Goal: Information Seeking & Learning: Learn about a topic

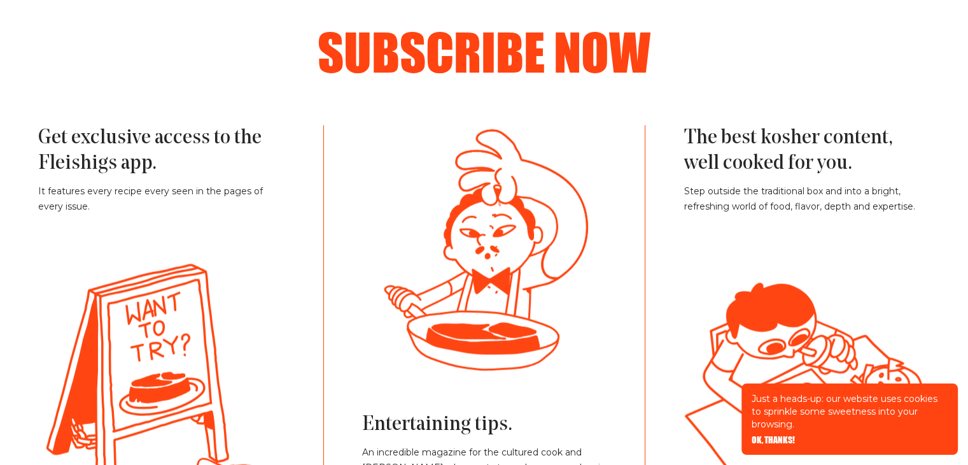
scroll to position [2737, 0]
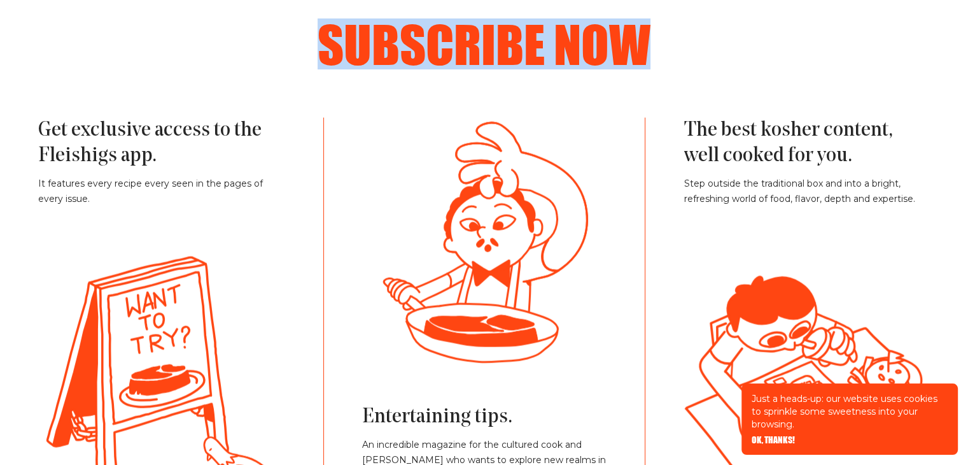
drag, startPoint x: 326, startPoint y: 36, endPoint x: 642, endPoint y: 48, distance: 315.9
click at [670, 41] on h2 "Subscribe now" at bounding box center [483, 43] width 815 height 51
click at [638, 48] on h2 "Subscribe now" at bounding box center [483, 43] width 815 height 51
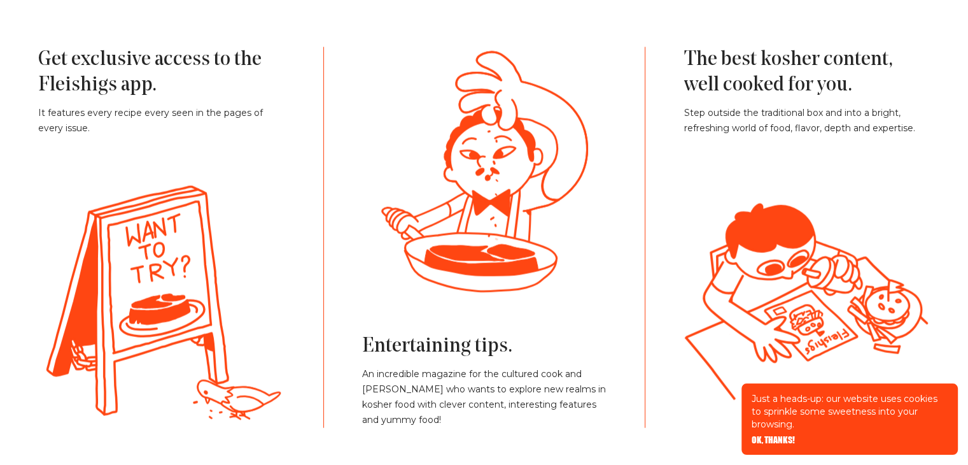
scroll to position [2864, 0]
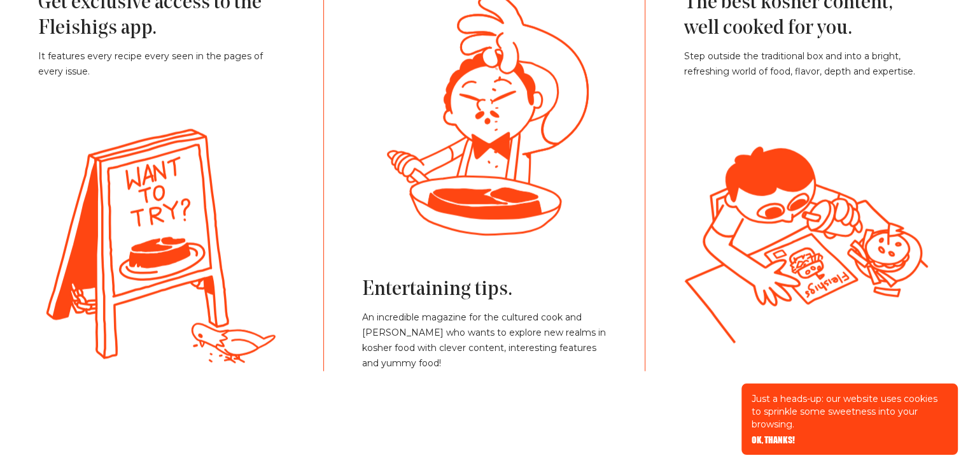
drag, startPoint x: 502, startPoint y: 166, endPoint x: 504, endPoint y: 130, distance: 35.7
click at [504, 130] on g at bounding box center [510, 114] width 633 height 241
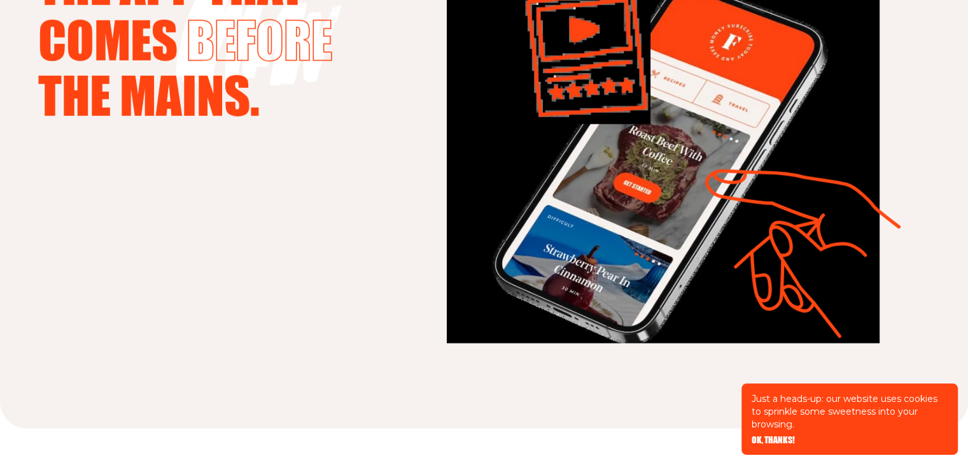
scroll to position [3246, 0]
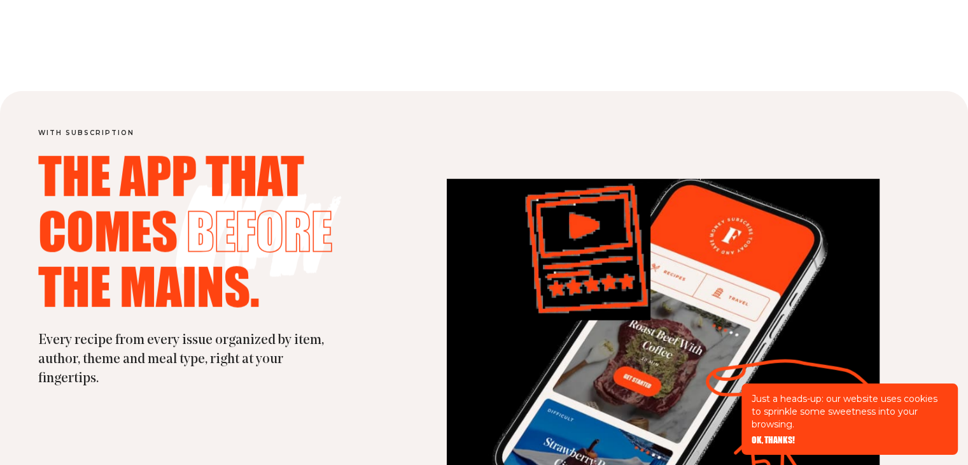
drag, startPoint x: 191, startPoint y: 230, endPoint x: 348, endPoint y: 225, distance: 157.3
click at [344, 225] on h2 "The app that comes before the mains." at bounding box center [216, 233] width 356 height 166
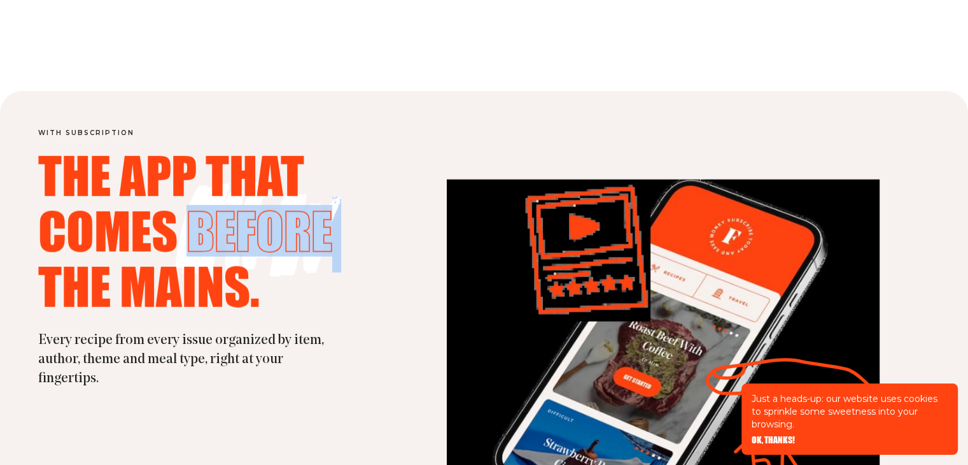
click at [376, 225] on h2 "The app that comes before the mains." at bounding box center [216, 233] width 356 height 166
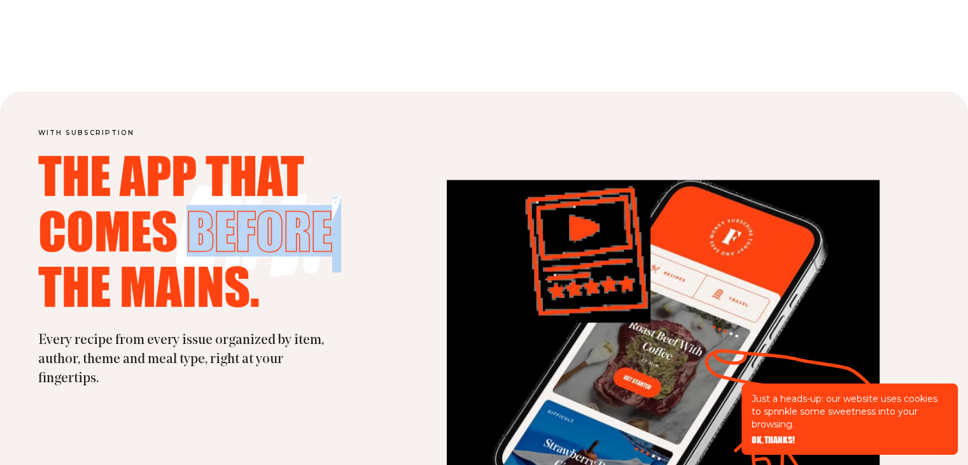
drag, startPoint x: 356, startPoint y: 215, endPoint x: 262, endPoint y: 201, distance: 95.3
click at [262, 201] on h2 "The app that comes before the mains." at bounding box center [216, 233] width 356 height 166
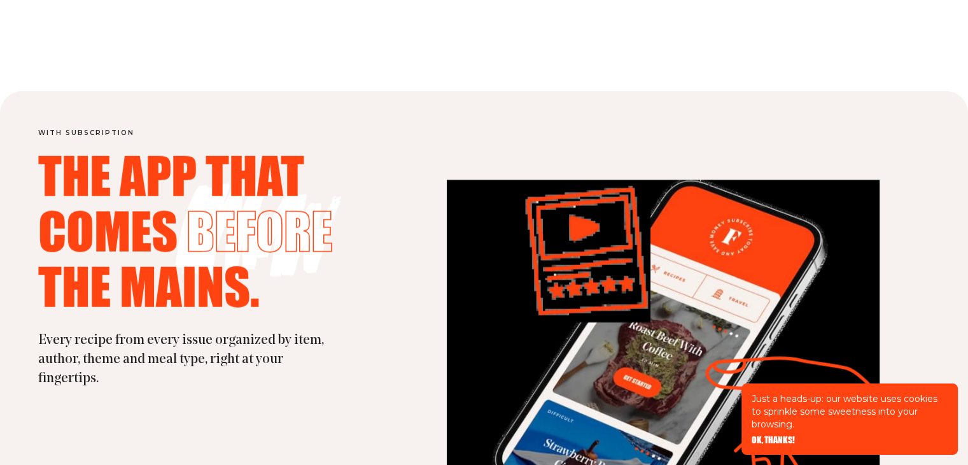
click at [363, 195] on h2 "The app that comes before the mains." at bounding box center [216, 233] width 356 height 166
click at [392, 216] on h2 "The app that comes before the mains." at bounding box center [216, 233] width 356 height 166
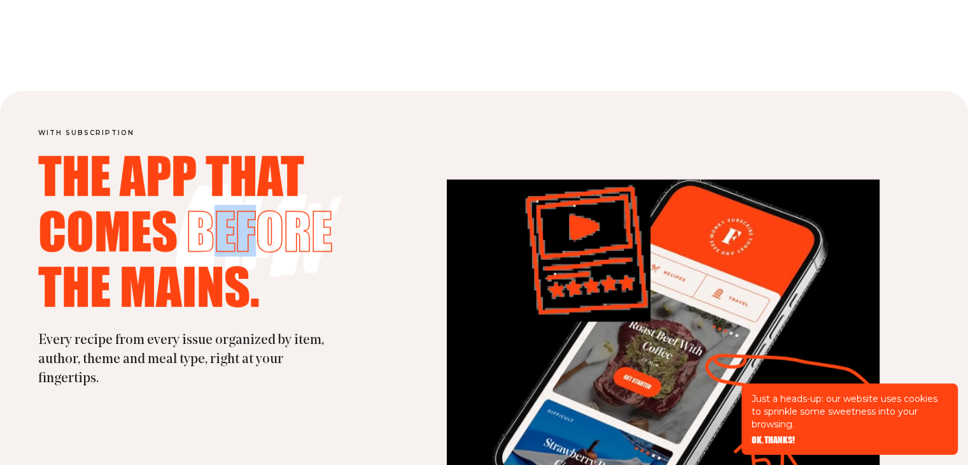
drag, startPoint x: 208, startPoint y: 223, endPoint x: 268, endPoint y: 224, distance: 59.8
click at [265, 223] on span "before" at bounding box center [259, 230] width 146 height 51
drag, startPoint x: 278, startPoint y: 224, endPoint x: 286, endPoint y: 225, distance: 7.7
click at [279, 224] on span "before" at bounding box center [259, 230] width 146 height 51
click at [399, 217] on div "with subscription The app that comes before the mains. Every recipe from every …" at bounding box center [484, 355] width 968 height 528
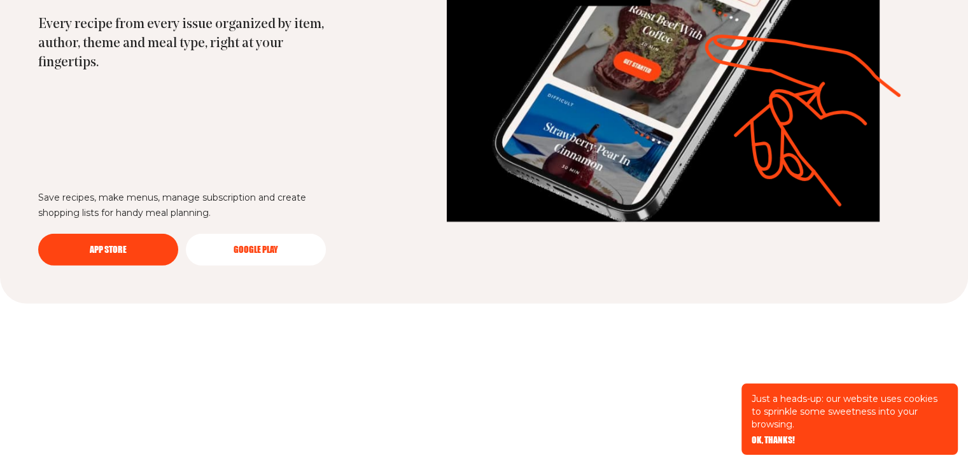
scroll to position [3564, 0]
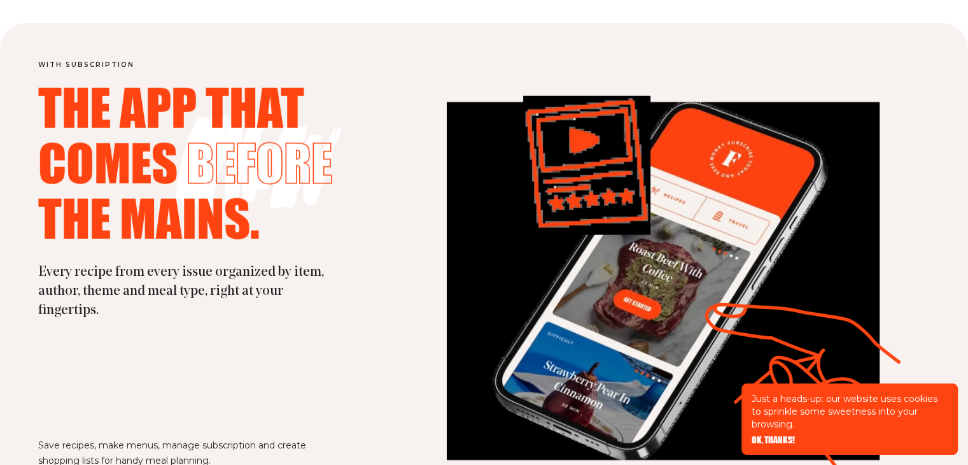
scroll to position [3310, 0]
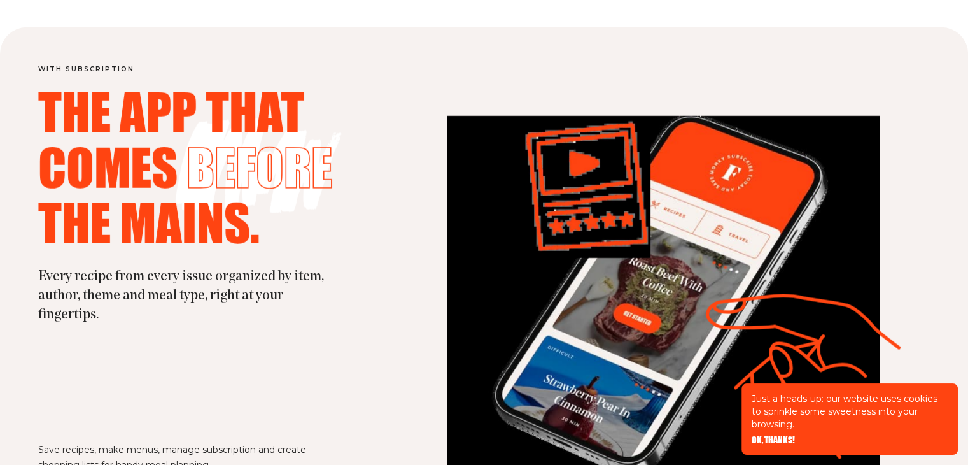
click at [469, 182] on img at bounding box center [663, 295] width 433 height 358
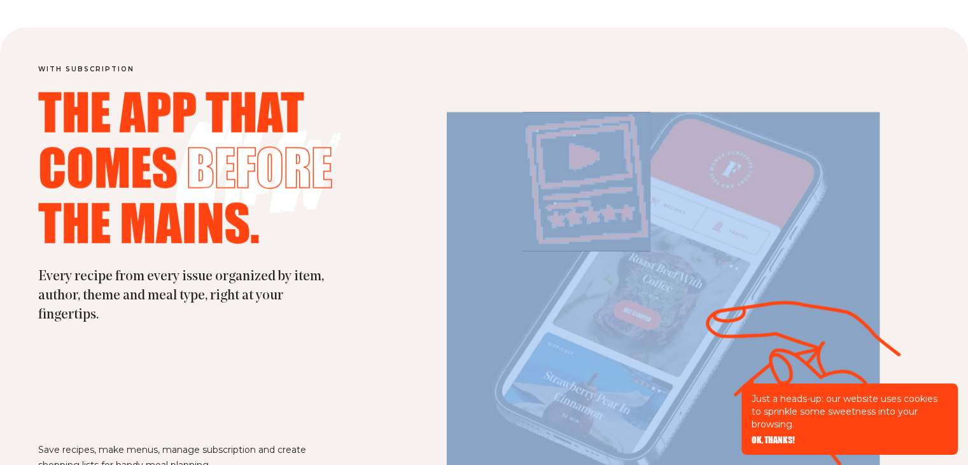
drag, startPoint x: 792, startPoint y: 309, endPoint x: 833, endPoint y: 293, distance: 43.7
click at [838, 268] on div at bounding box center [663, 292] width 433 height 358
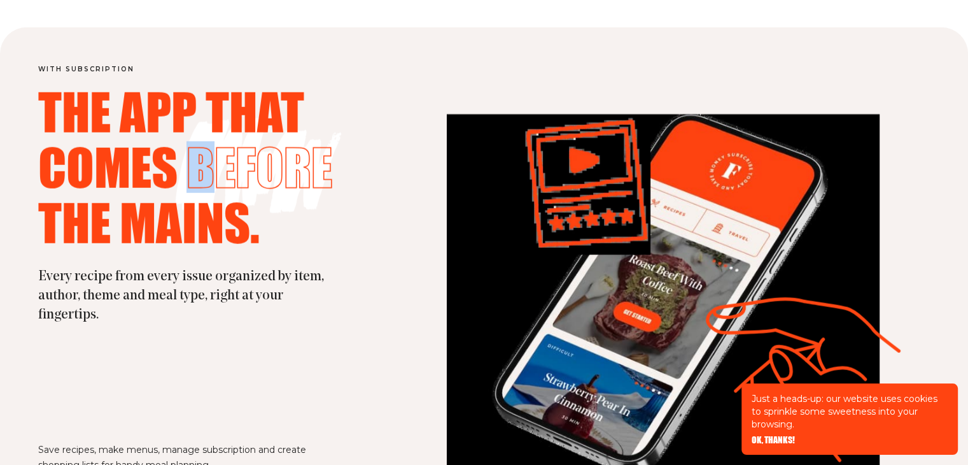
drag, startPoint x: 250, startPoint y: 181, endPoint x: 378, endPoint y: 179, distance: 128.0
click at [378, 179] on h2 "The app that comes before the mains." at bounding box center [216, 169] width 356 height 166
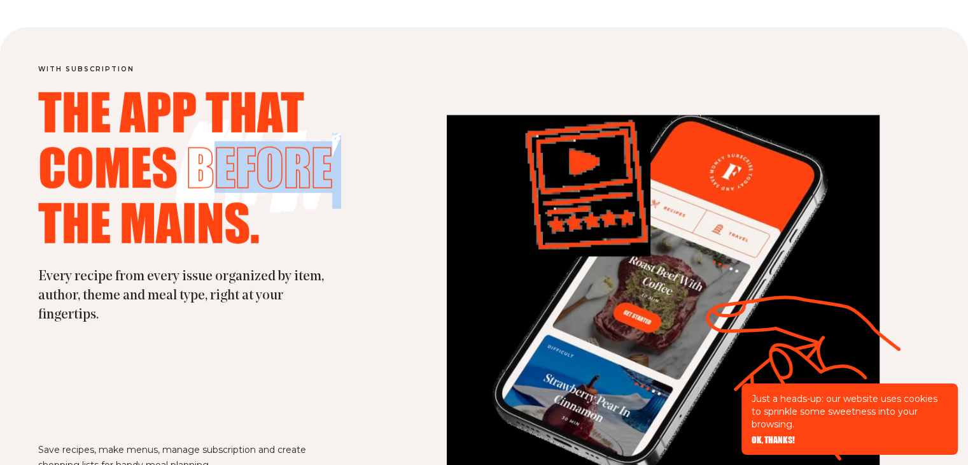
click at [379, 179] on h2 "The app that comes before the mains." at bounding box center [216, 169] width 356 height 166
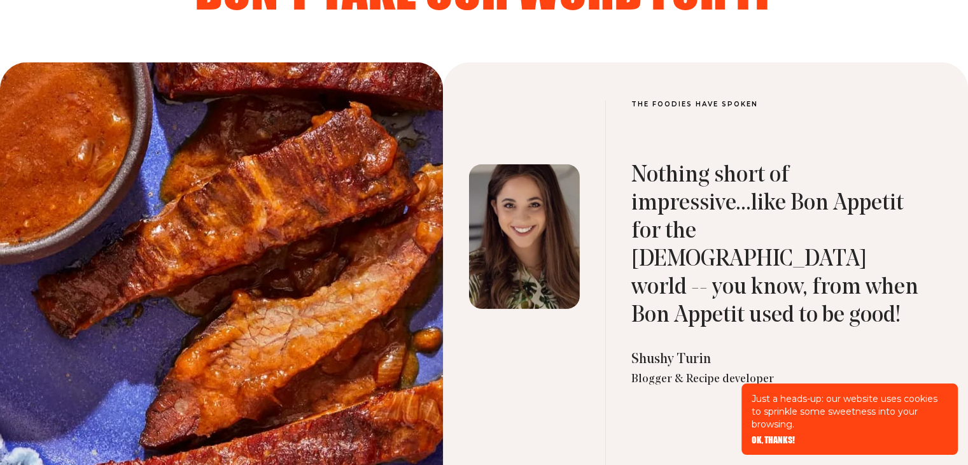
scroll to position [4074, 0]
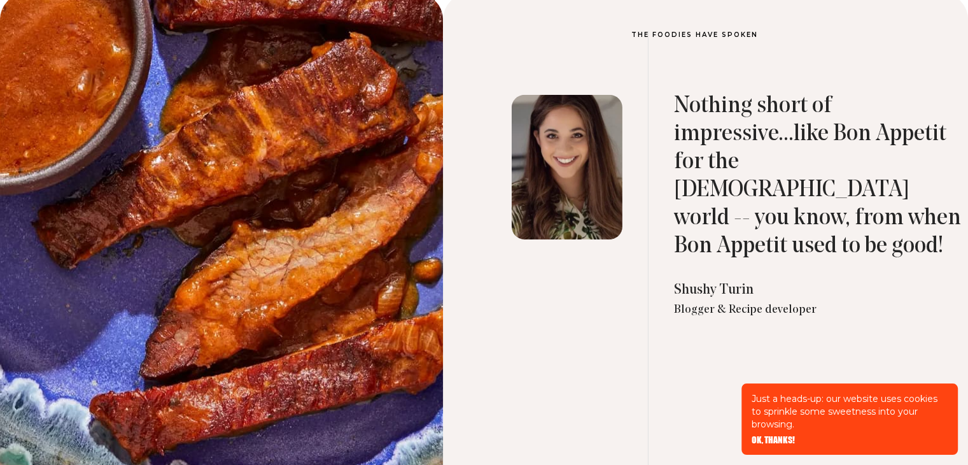
drag, startPoint x: 728, startPoint y: 102, endPoint x: 852, endPoint y: 222, distance: 172.4
click at [851, 222] on blockquote "Nothing short of impressive...like Bon Appetit for the [DEMOGRAPHIC_DATA] world…" at bounding box center [820, 176] width 293 height 168
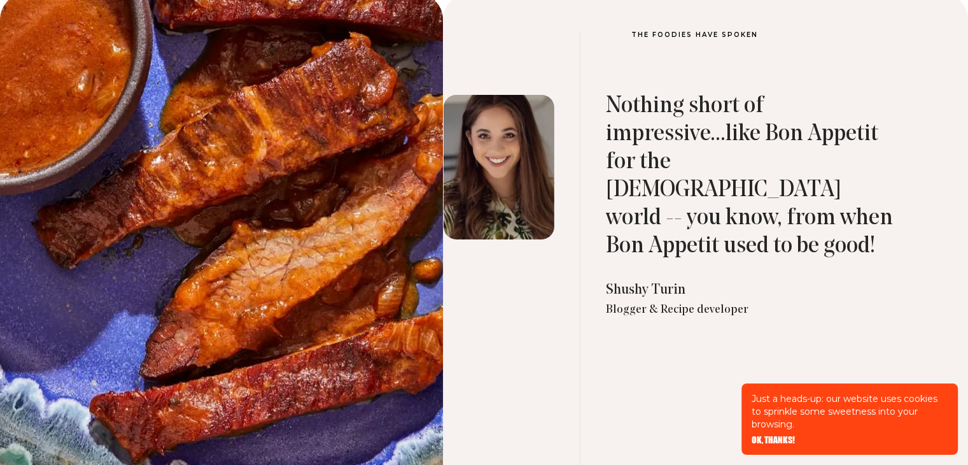
drag, startPoint x: 771, startPoint y: 206, endPoint x: 637, endPoint y: 200, distance: 135.1
click at [649, 204] on blockquote "Nothing short of impressive...like Bon Appetit for the [DEMOGRAPHIC_DATA] world…" at bounding box center [752, 176] width 293 height 168
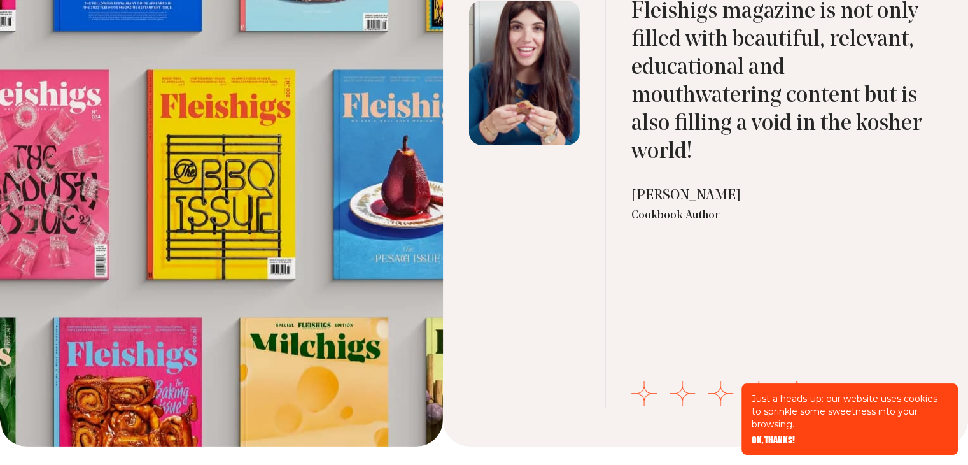
scroll to position [4137, 0]
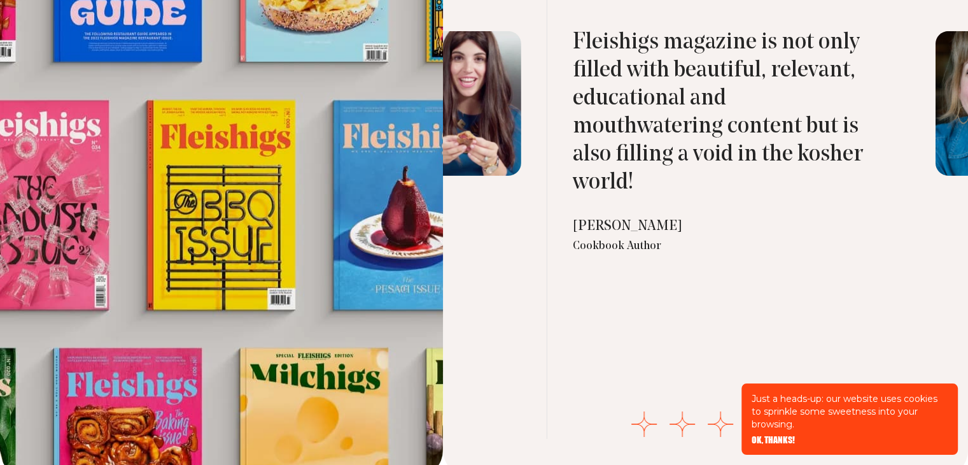
drag, startPoint x: 792, startPoint y: 209, endPoint x: 584, endPoint y: 192, distance: 208.3
click at [680, 207] on div "Fleishigs magazine is not only filled with beautiful, relevant, educational and…" at bounding box center [719, 202] width 293 height 474
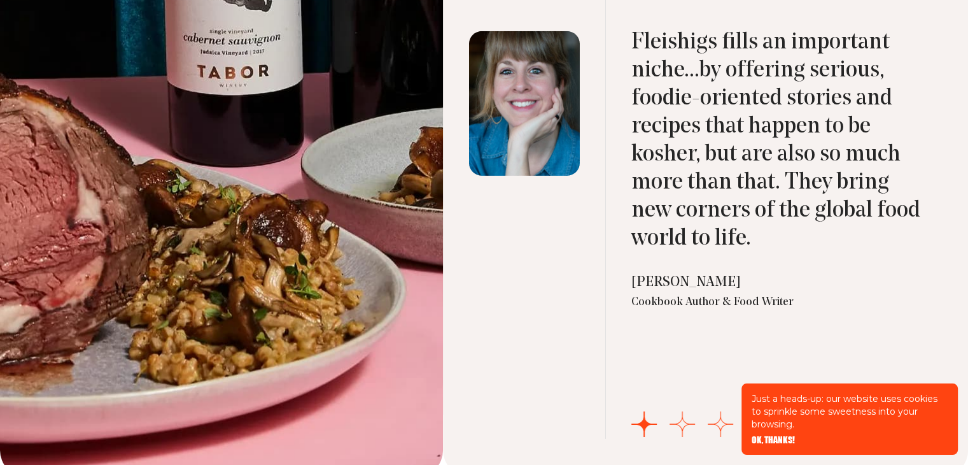
scroll to position [4265, 0]
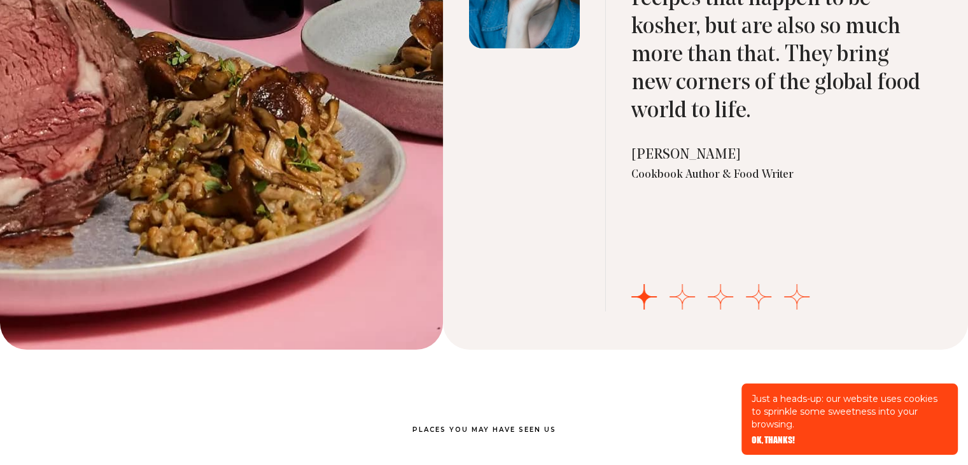
click at [649, 95] on blockquote "Fleishigs fills an important niche...by offering serious, foodie-oriented stori…" at bounding box center [777, 13] width 293 height 224
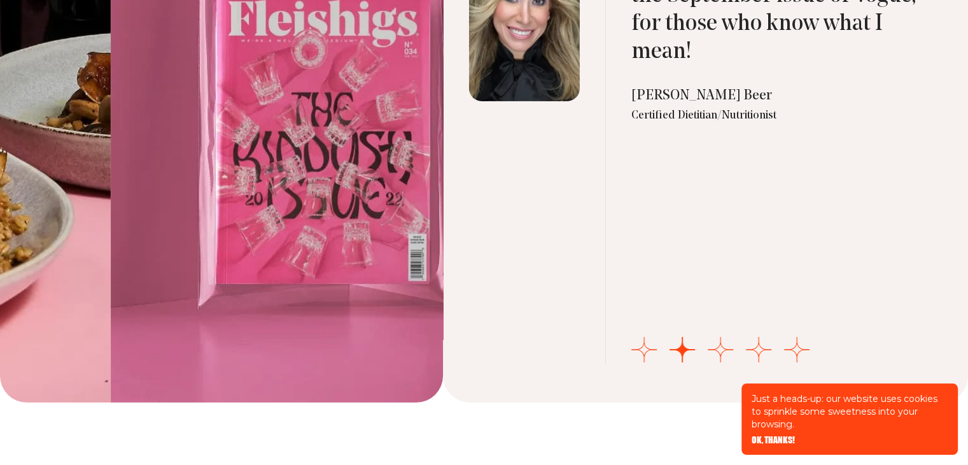
scroll to position [4010, 0]
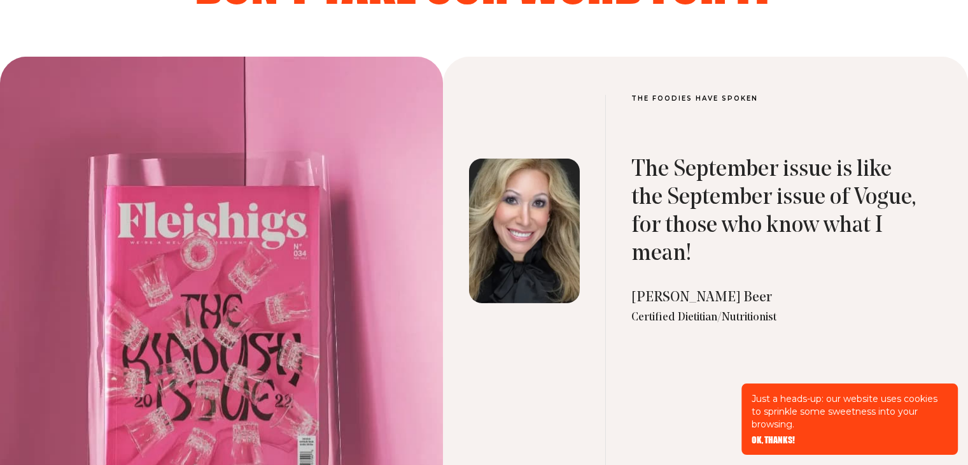
click at [662, 192] on blockquote "The September issue is like the September issue of Vogue, for those who know wh…" at bounding box center [777, 212] width 293 height 112
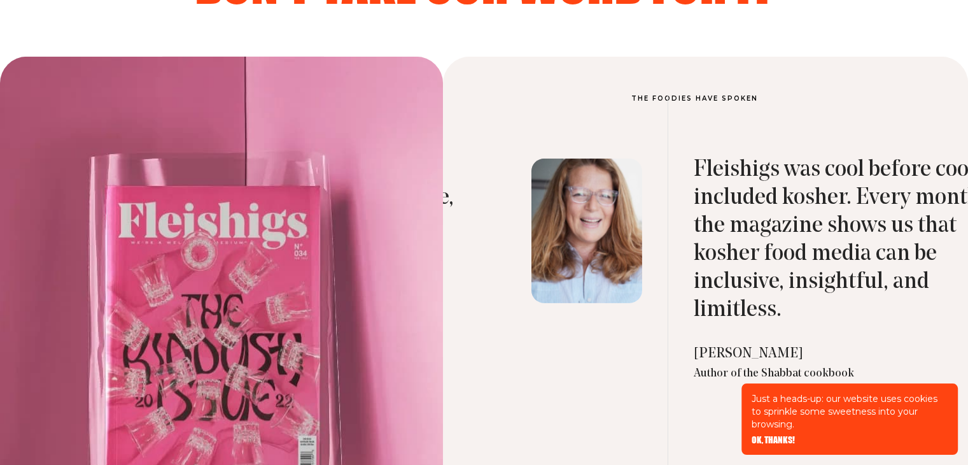
drag, startPoint x: 696, startPoint y: 189, endPoint x: 916, endPoint y: 198, distance: 220.4
click at [885, 195] on blockquote "Fleishigs was cool before cool included kosher. Every month the magazine shows …" at bounding box center [840, 240] width 293 height 168
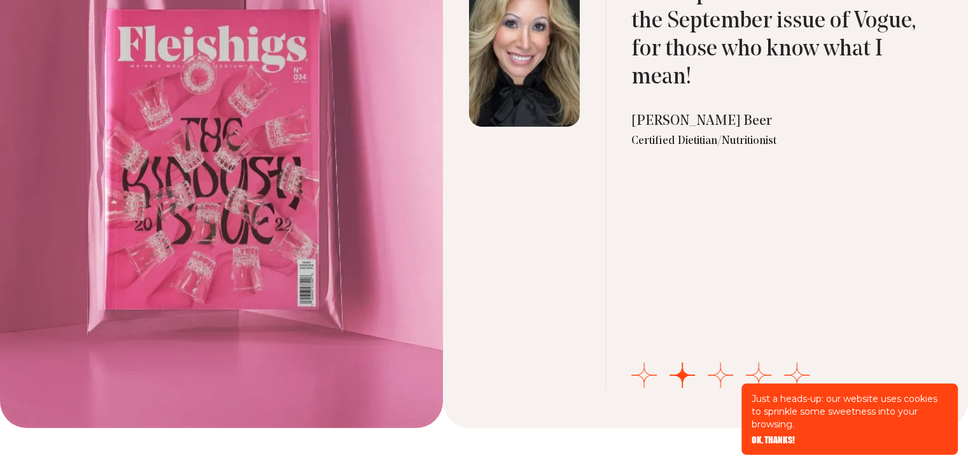
scroll to position [4074, 0]
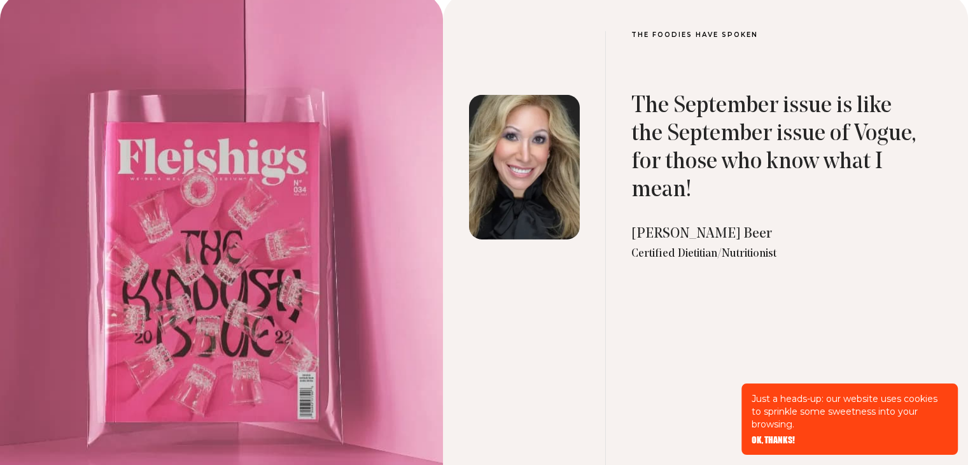
drag, startPoint x: 808, startPoint y: 192, endPoint x: 619, endPoint y: 187, distance: 188.5
click at [669, 194] on div "The September issue is like the September issue of Vogue, for those who know wh…" at bounding box center [777, 266] width 293 height 474
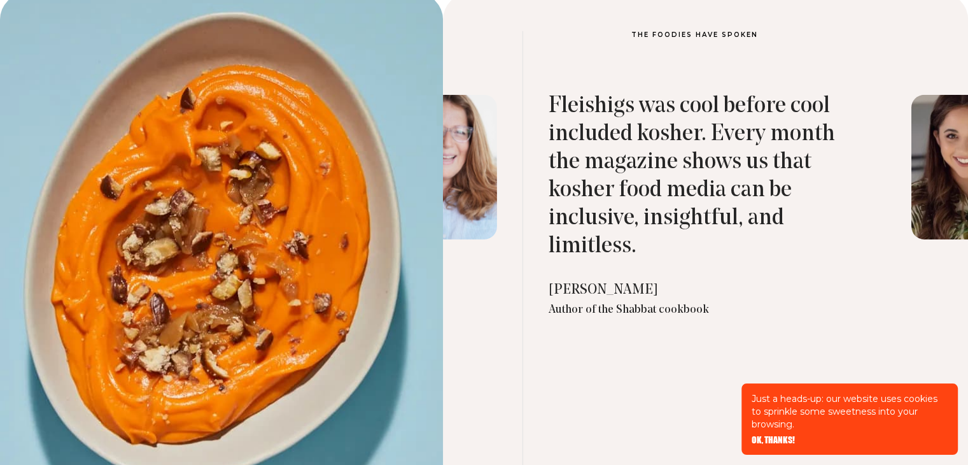
drag, startPoint x: 713, startPoint y: 188, endPoint x: 359, endPoint y: 190, distance: 353.9
click at [549, 190] on blockquote "Fleishigs was cool before cool included kosher. Every month the magazine shows …" at bounding box center [695, 176] width 293 height 168
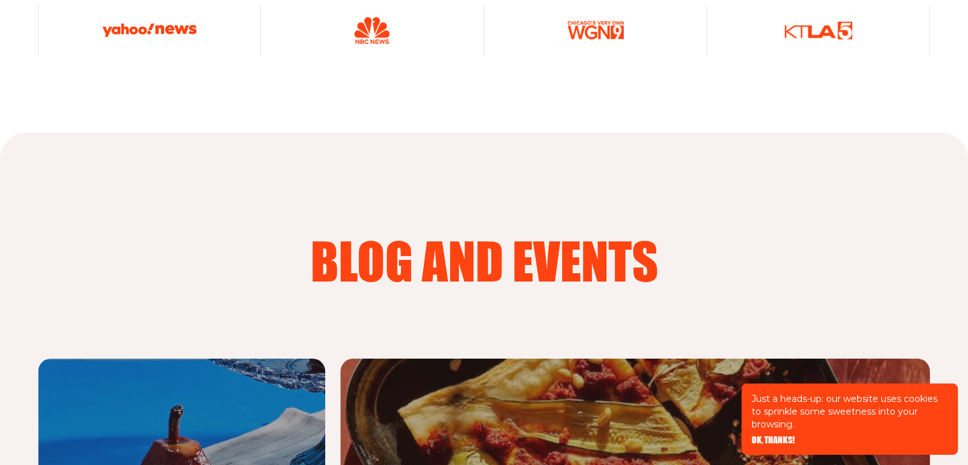
scroll to position [4965, 0]
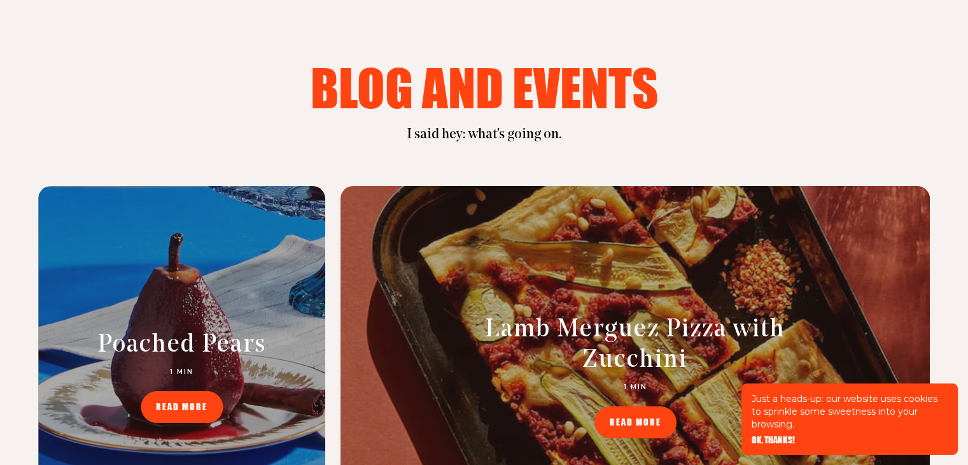
drag, startPoint x: 524, startPoint y: 84, endPoint x: 653, endPoint y: 94, distance: 129.6
click at [592, 85] on h2 "blog and events" at bounding box center [483, 87] width 815 height 51
click at [682, 100] on h2 "blog and events" at bounding box center [483, 87] width 815 height 51
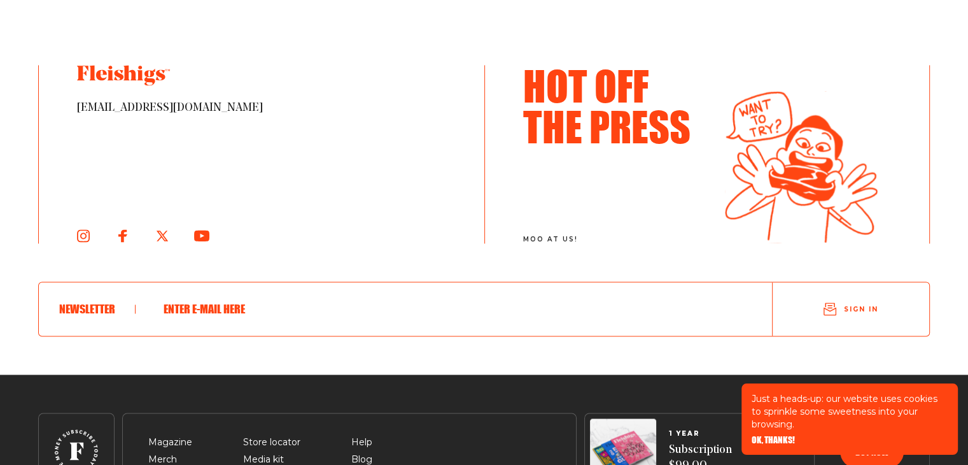
scroll to position [6874, 0]
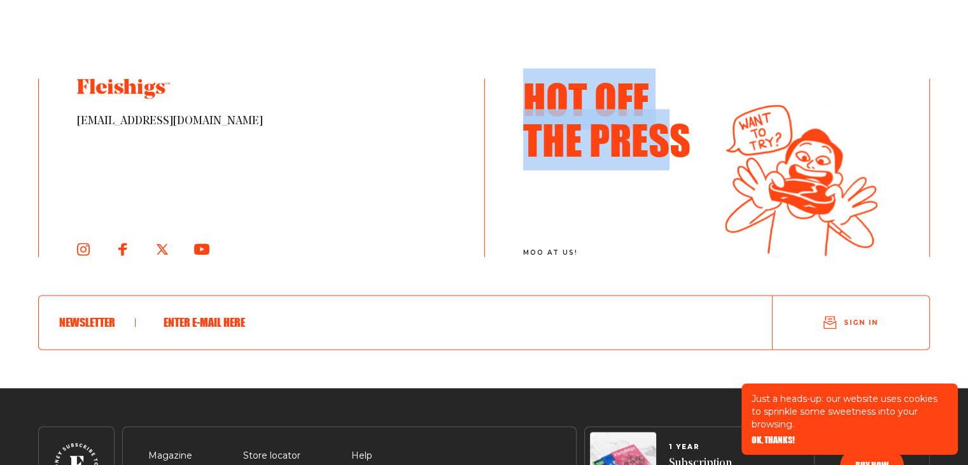
drag, startPoint x: 529, startPoint y: 97, endPoint x: 674, endPoint y: 143, distance: 152.4
click at [674, 143] on h3 "Hot Off The Press" at bounding box center [612, 118] width 179 height 81
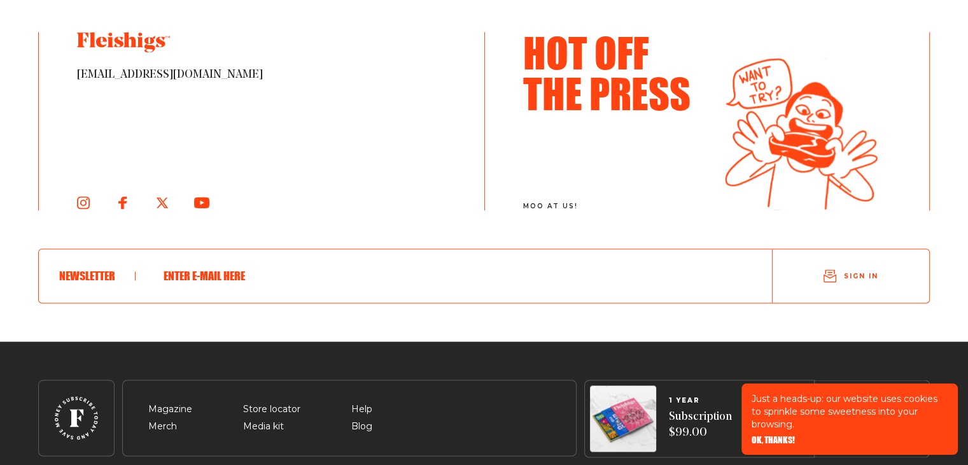
scroll to position [6969, 0]
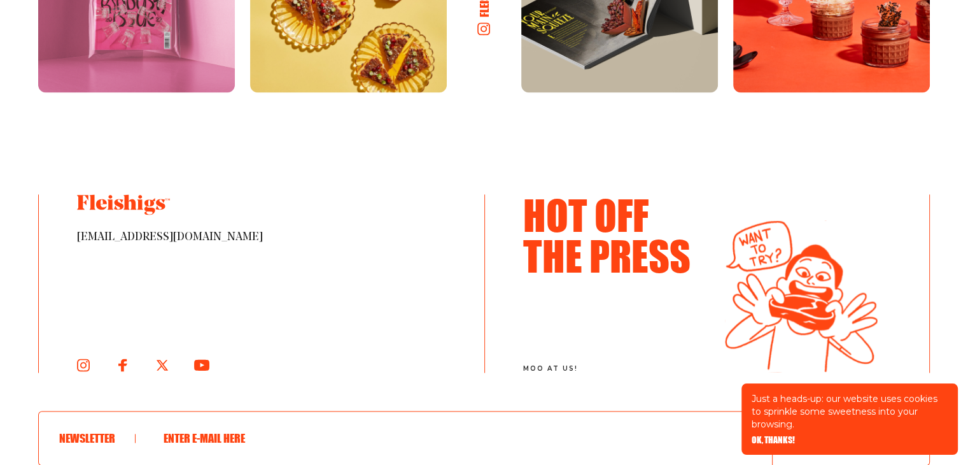
scroll to position [6778, 0]
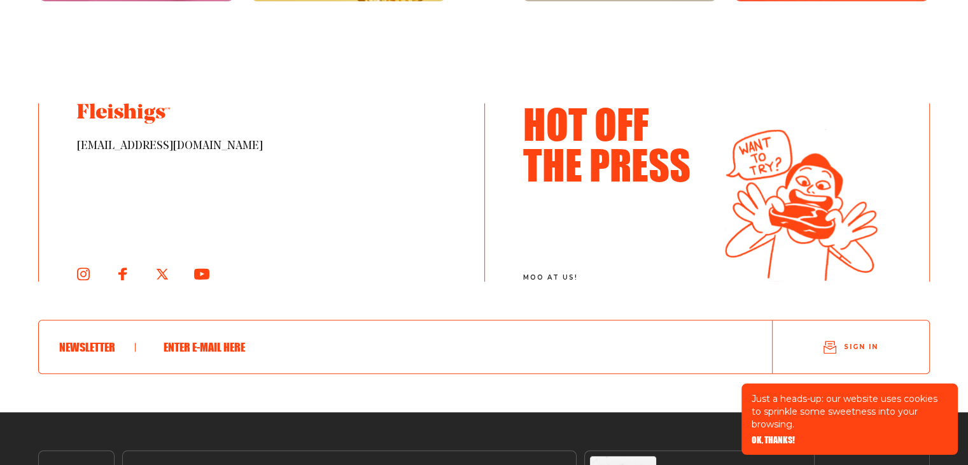
scroll to position [1352, 0]
